Goal: Information Seeking & Learning: Learn about a topic

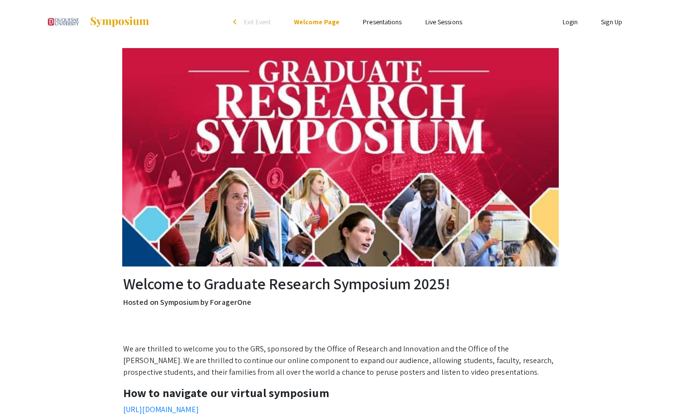
click at [387, 23] on link "Presentations" at bounding box center [382, 21] width 39 height 9
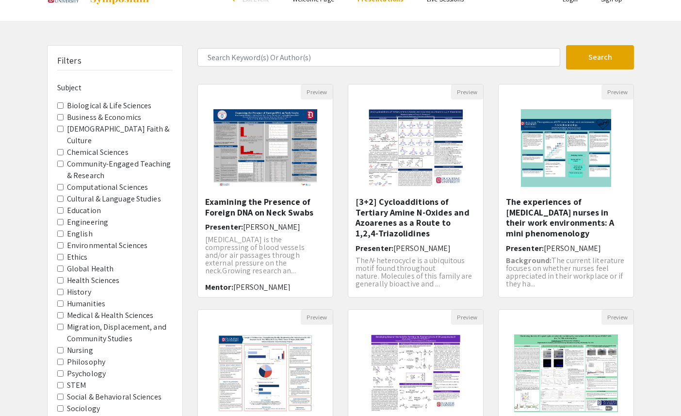
scroll to position [10, 0]
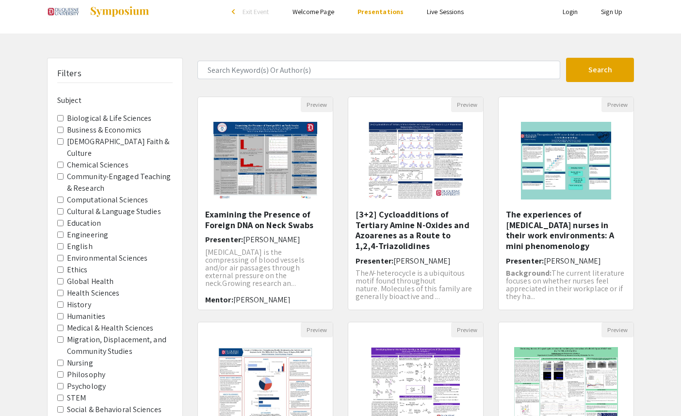
click at [81, 121] on label "Biological & Life Sciences" at bounding box center [109, 119] width 85 height 12
click at [64, 121] on Sciences "Biological & Life Sciences" at bounding box center [60, 118] width 6 height 6
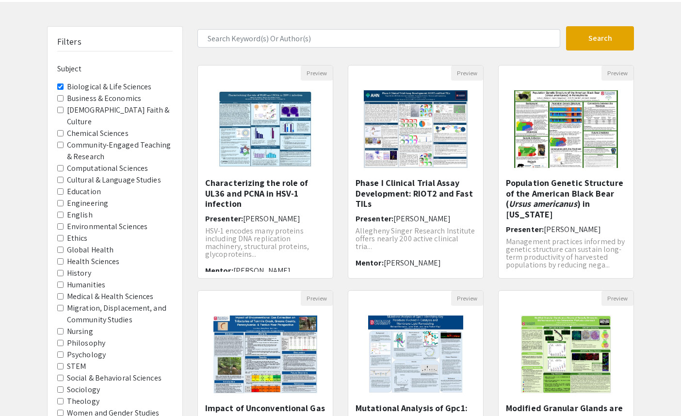
scroll to position [43, 0]
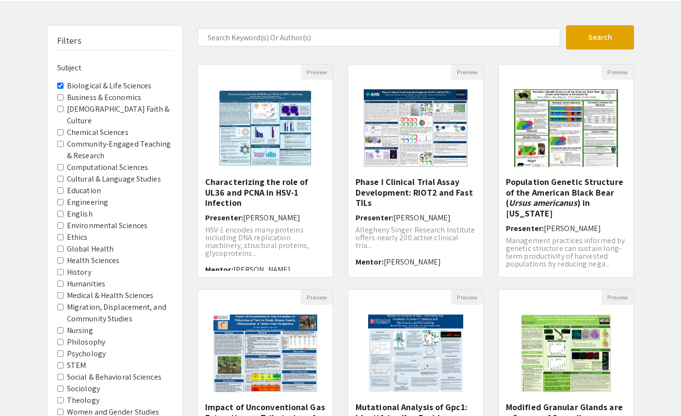
click at [125, 290] on label "Medical & Health Sciences" at bounding box center [110, 296] width 87 height 12
click at [64, 292] on Sciences "Medical & Health Sciences" at bounding box center [60, 295] width 6 height 6
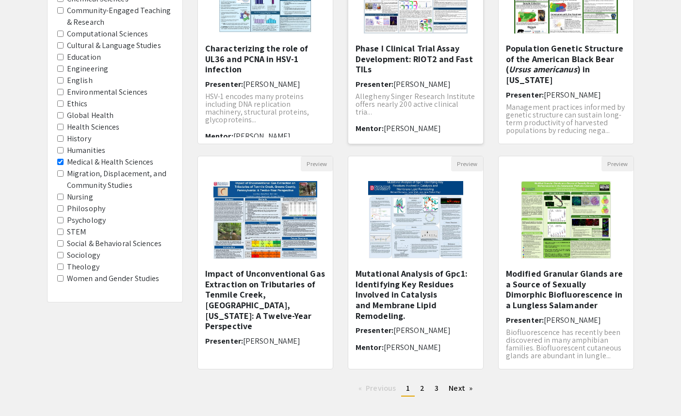
scroll to position [177, 0]
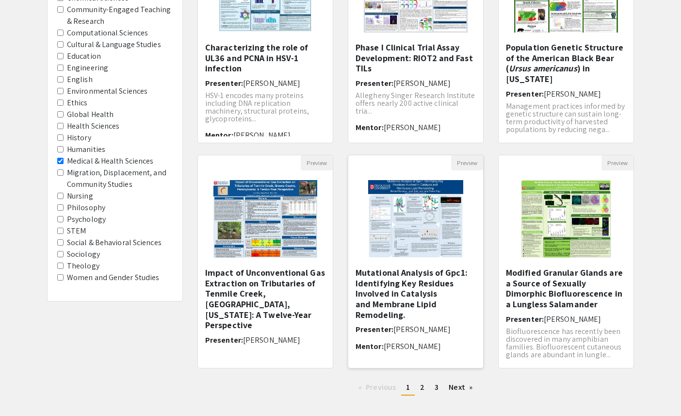
click at [428, 250] on img "Open Presentation <p>Mutational Analysis of Gpc1: Identifying Key Residues Invo…" at bounding box center [416, 218] width 115 height 97
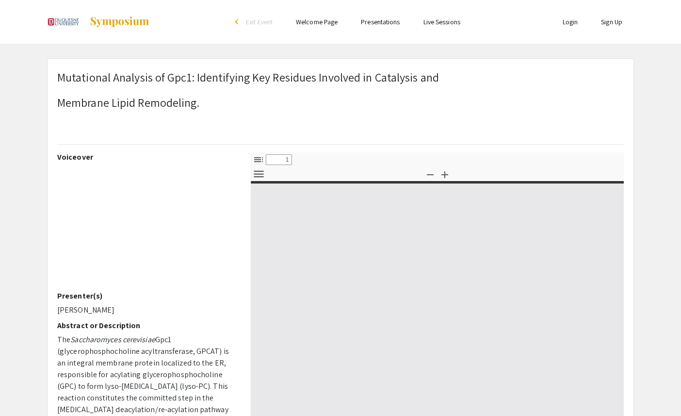
select select "custom"
type input "0"
select select "custom"
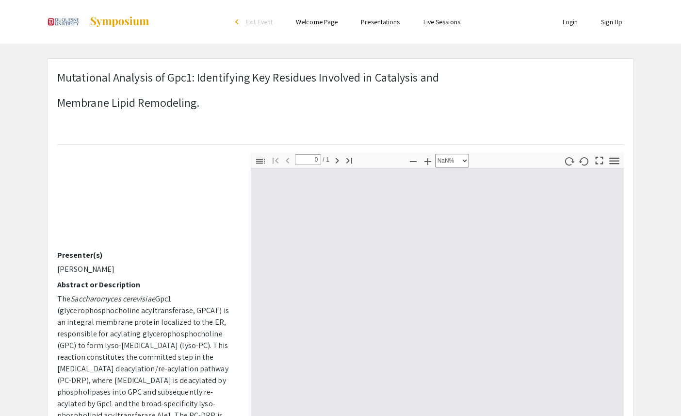
type input "1"
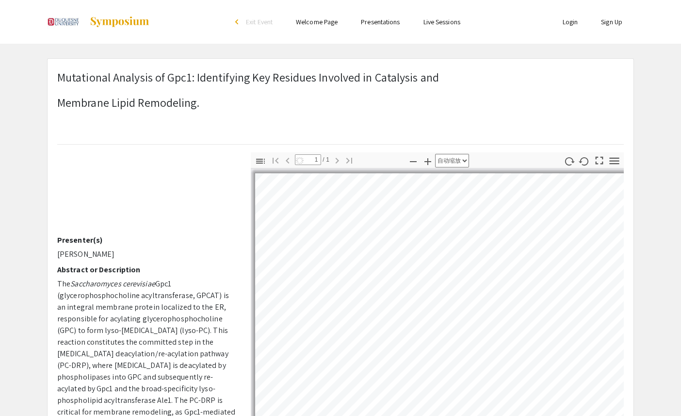
select select "auto"
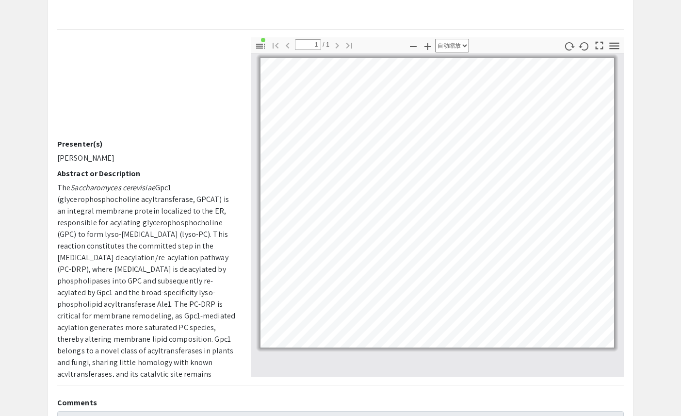
scroll to position [93, 0]
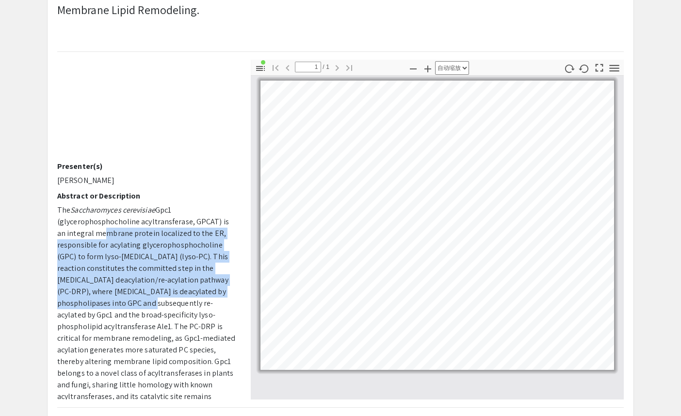
drag, startPoint x: 90, startPoint y: 232, endPoint x: 149, endPoint y: 297, distance: 88.3
click at [149, 297] on span "Gpc1 (glycerophosphocholine acyltransferase, GPCAT) is an integral membrane pro…" at bounding box center [146, 320] width 178 height 231
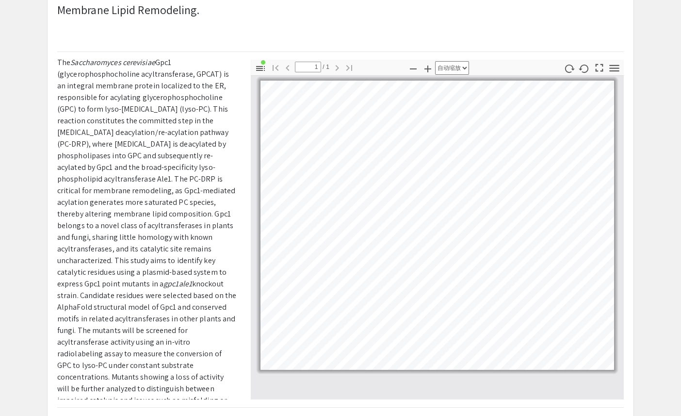
scroll to position [218, 0]
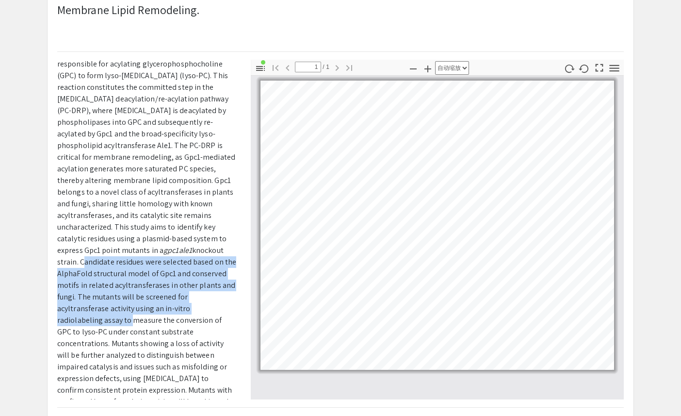
drag, startPoint x: 156, startPoint y: 260, endPoint x: 182, endPoint y: 313, distance: 58.8
click at [182, 313] on span "knockout strain. Candidate residues were selected based on the AlphaFold struct…" at bounding box center [146, 331] width 179 height 173
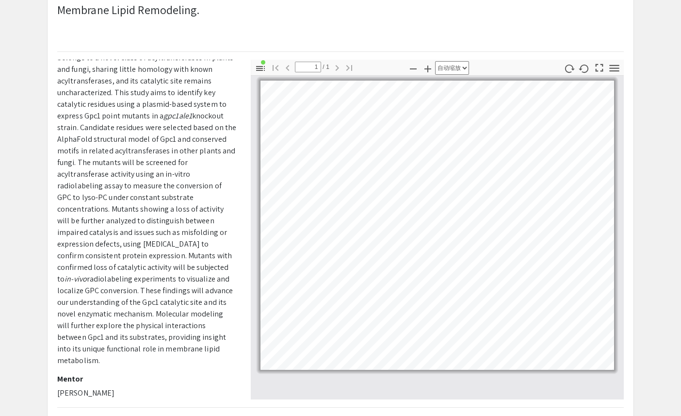
scroll to position [353, 0]
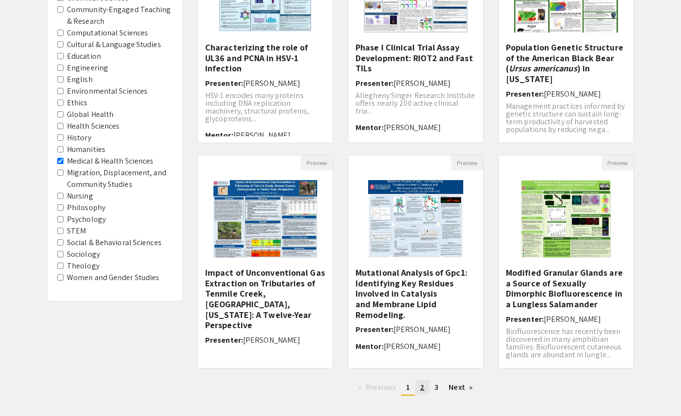
click at [419, 385] on link "page 2" at bounding box center [422, 387] width 14 height 15
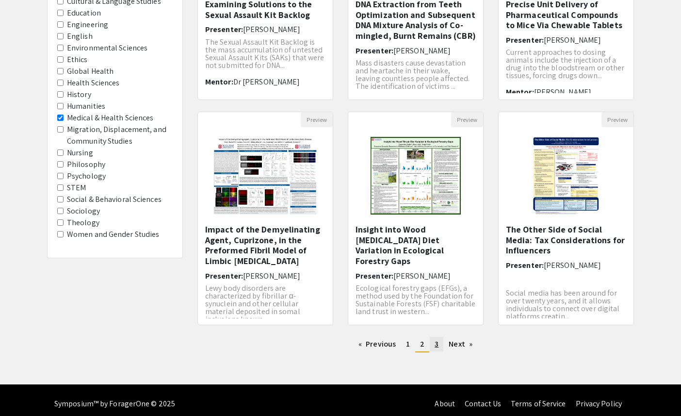
click at [437, 343] on span "3" at bounding box center [437, 344] width 4 height 10
